Goal: Task Accomplishment & Management: Use online tool/utility

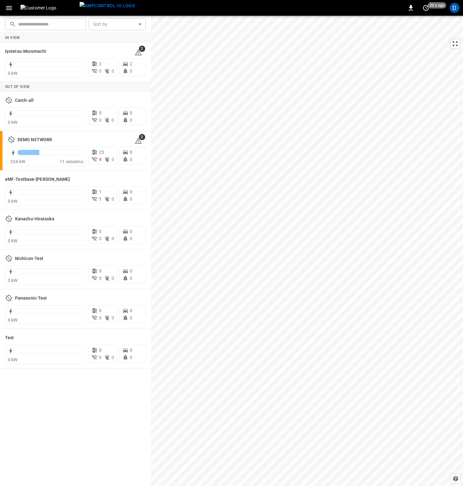
click at [11, 7] on icon "button" at bounding box center [9, 8] width 8 height 8
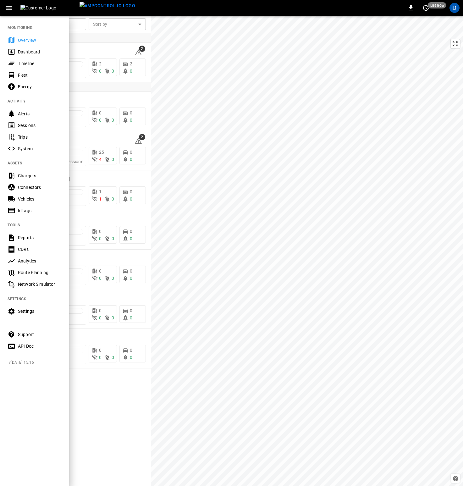
drag, startPoint x: 342, startPoint y: 102, endPoint x: 280, endPoint y: 186, distance: 104.6
click at [280, 186] on div at bounding box center [231, 243] width 463 height 486
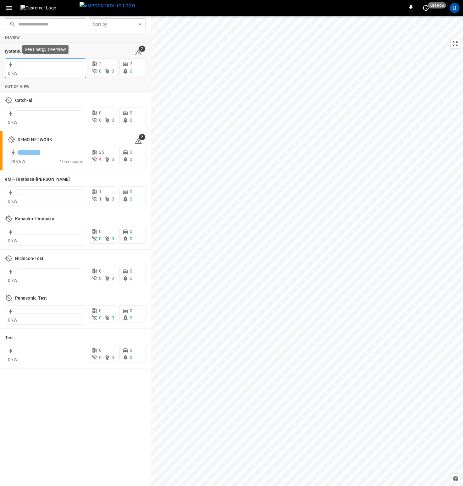
click at [37, 74] on div "0 kW" at bounding box center [45, 73] width 75 height 6
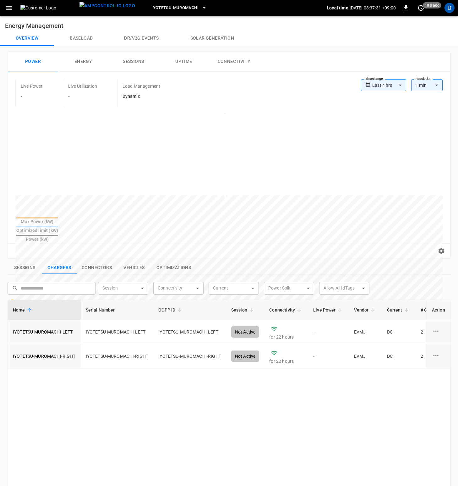
click at [78, 37] on button "Baseload" at bounding box center [81, 38] width 54 height 15
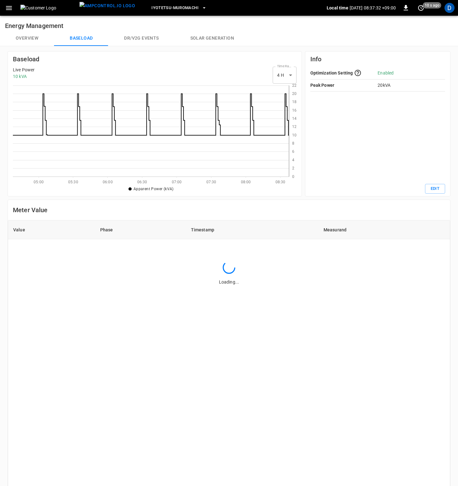
scroll to position [86, 272]
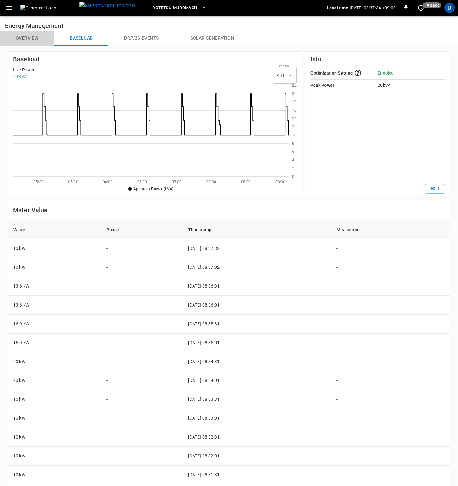
click at [36, 38] on button "Overview" at bounding box center [27, 38] width 54 height 15
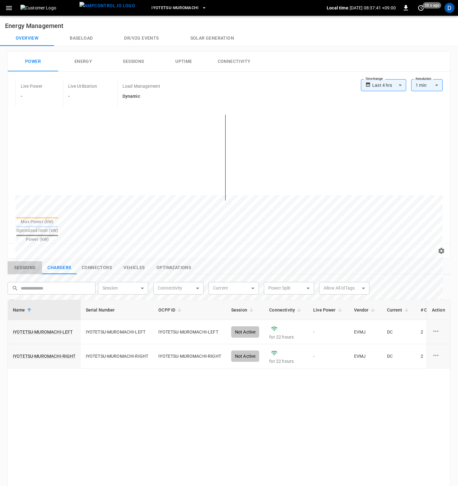
click at [31, 261] on button "Sessions" at bounding box center [25, 267] width 35 height 13
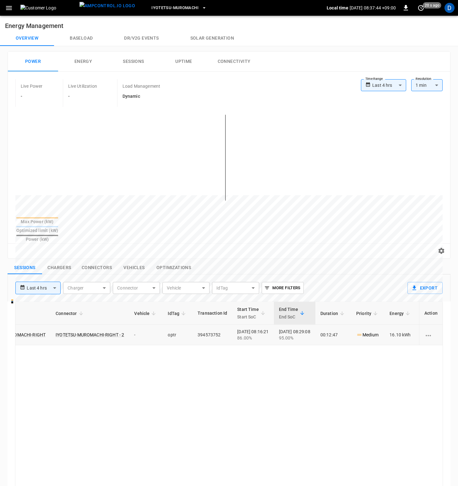
scroll to position [0, 116]
